Goal: Use online tool/utility: Utilize a website feature to perform a specific function

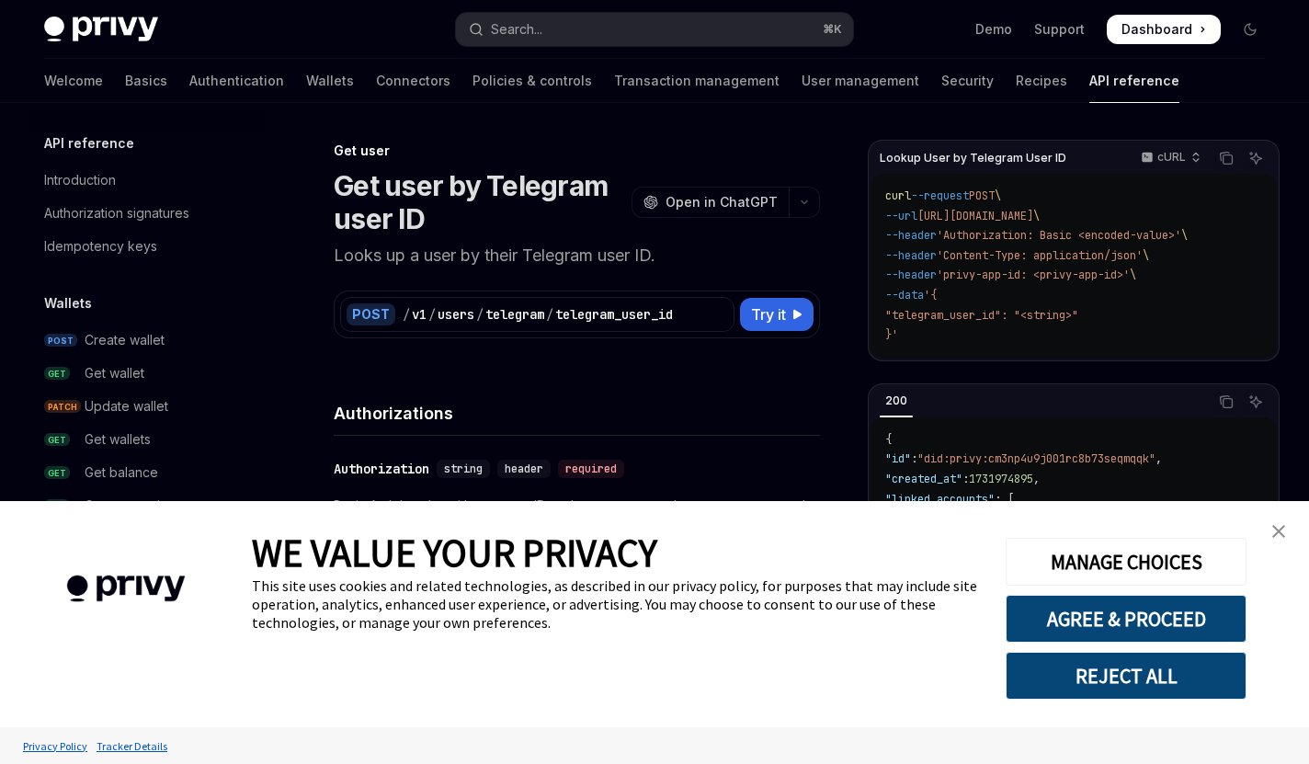
scroll to position [1841, 0]
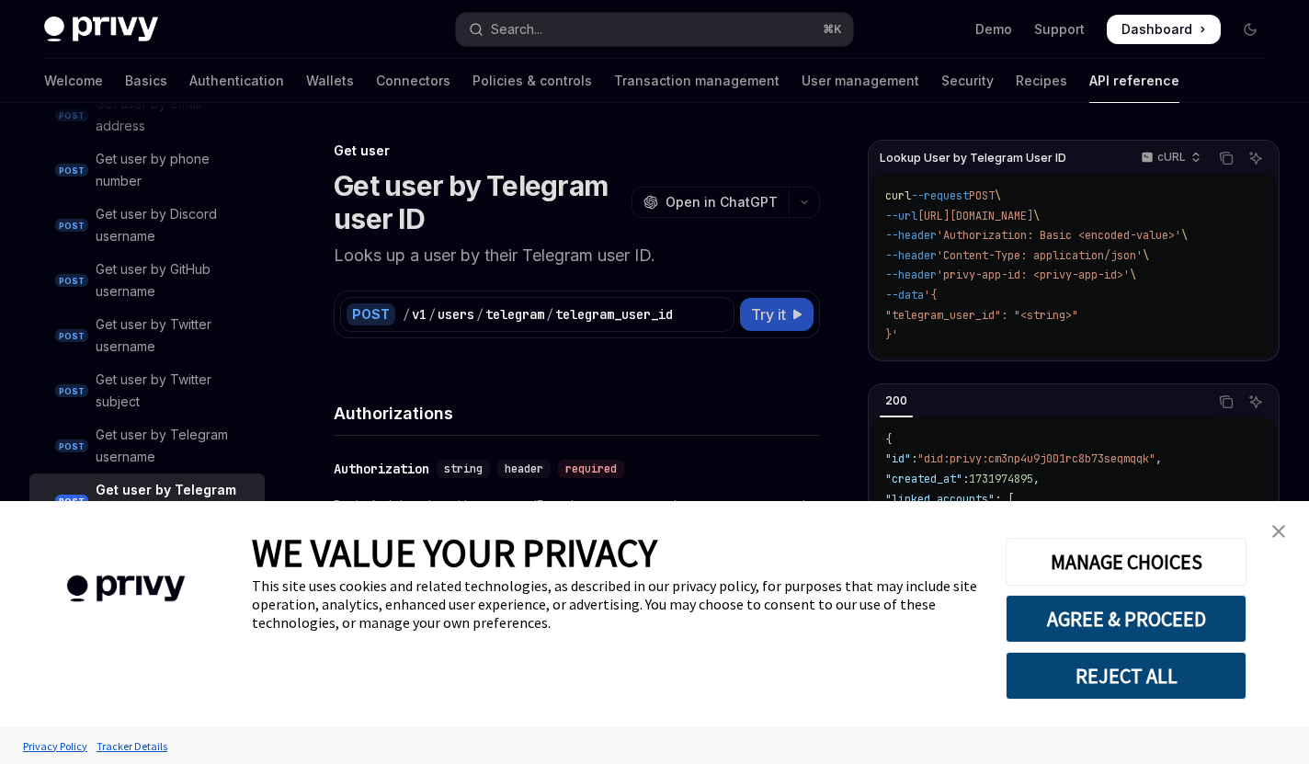
click at [767, 316] on span "Try it" at bounding box center [768, 314] width 35 height 22
type textarea "*"
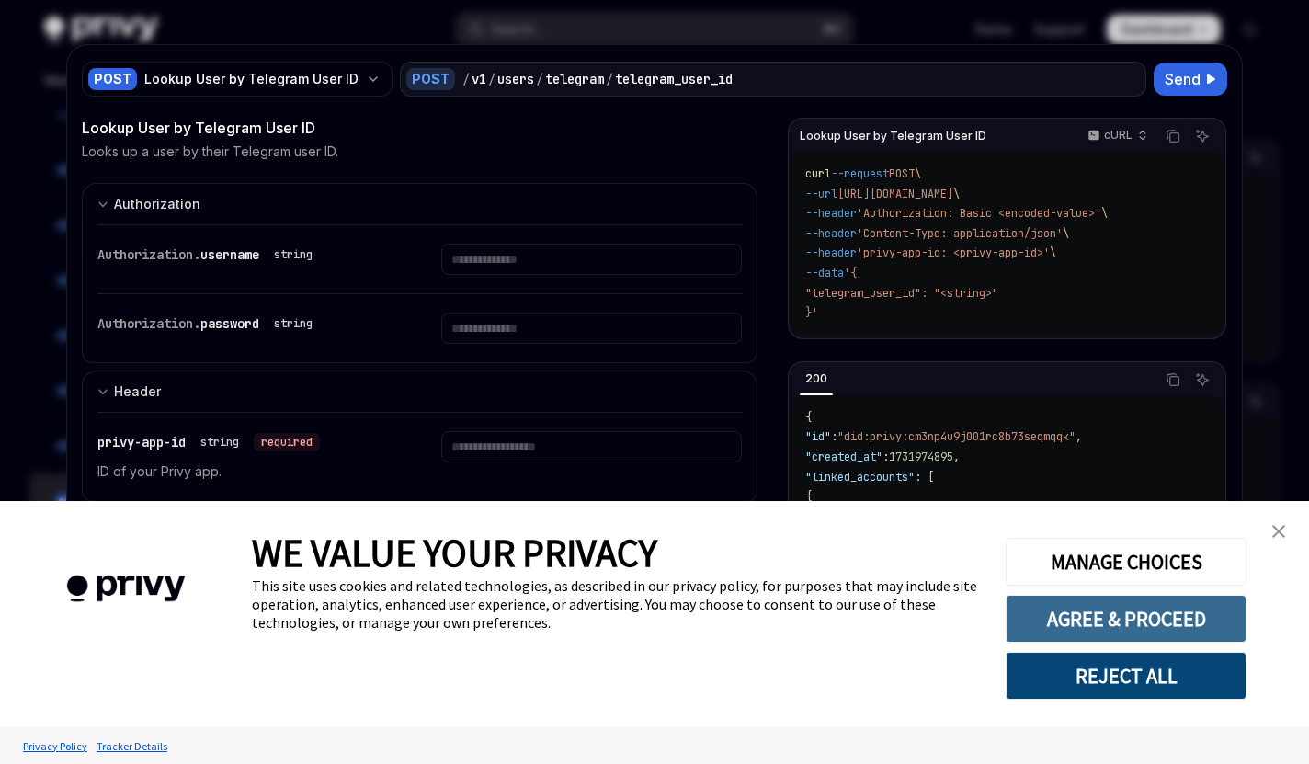
click at [1175, 631] on button "AGREE & PROCEED" at bounding box center [1125, 619] width 241 height 48
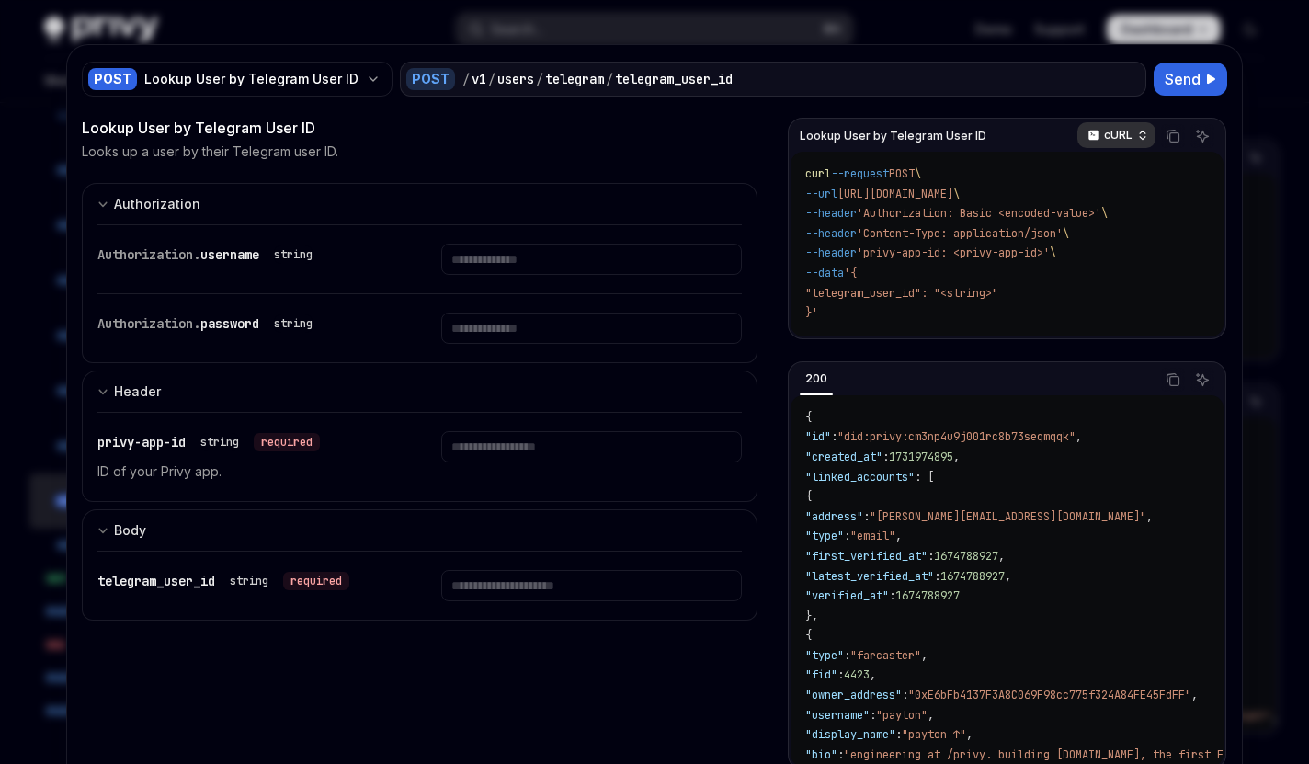
click at [1129, 130] on p "cURL" at bounding box center [1118, 135] width 28 height 15
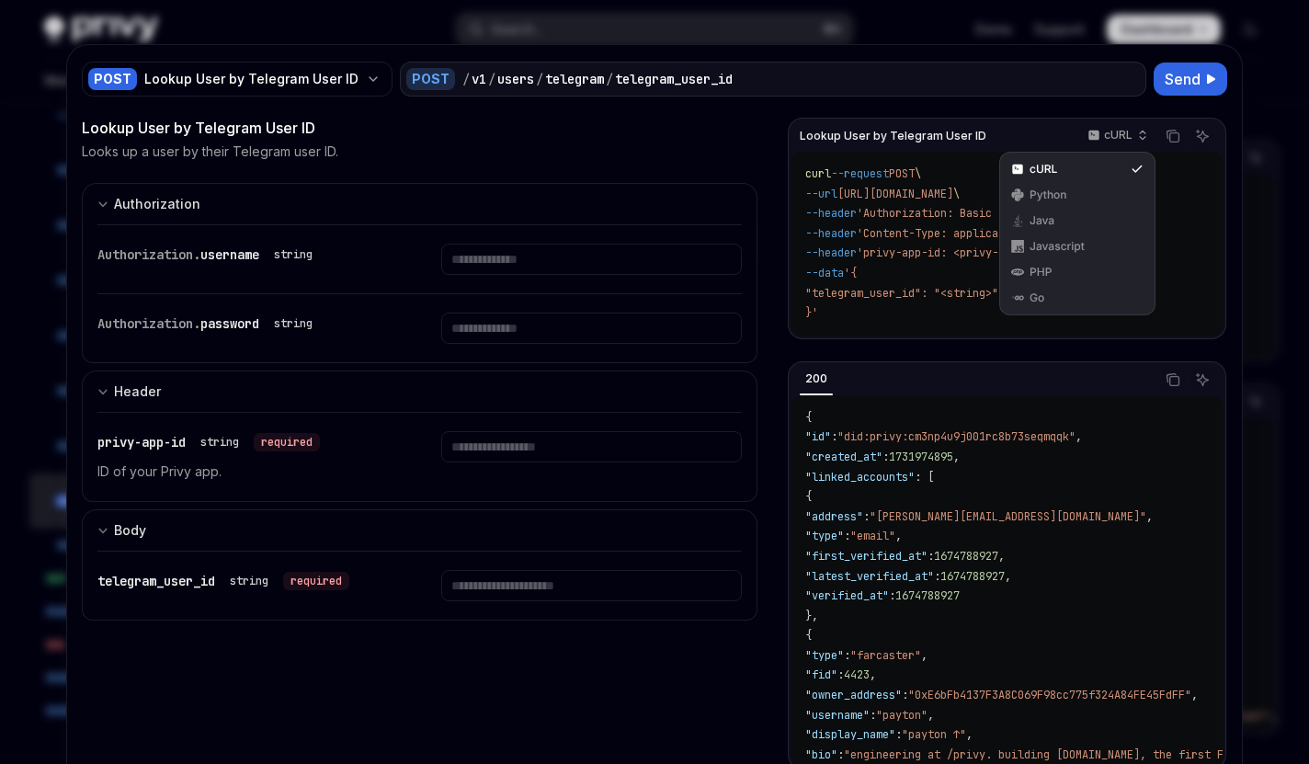
click at [1028, 127] on div "Lookup User by Telegram User ID cURL Copy Ask AI" at bounding box center [1006, 135] width 433 height 31
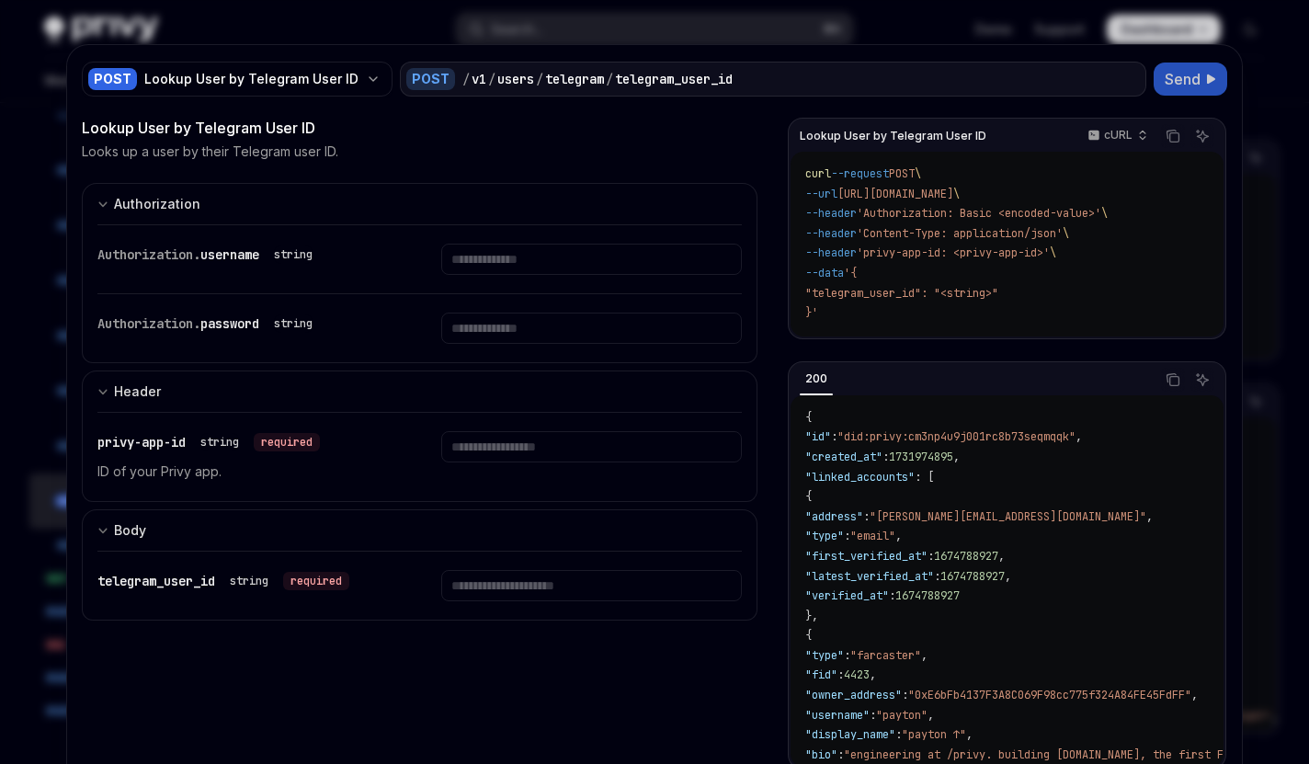
click at [1187, 79] on span "Send" at bounding box center [1182, 79] width 36 height 22
